Goal: Transaction & Acquisition: Purchase product/service

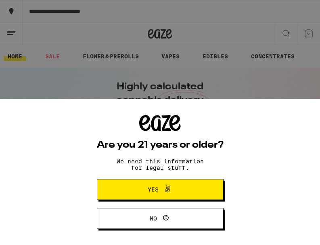
click at [168, 191] on icon at bounding box center [167, 190] width 10 height 10
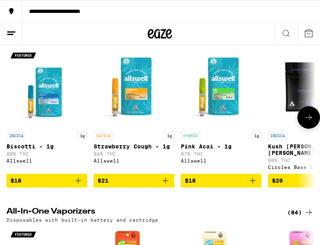
scroll to position [723, 0]
